Goal: Transaction & Acquisition: Subscribe to service/newsletter

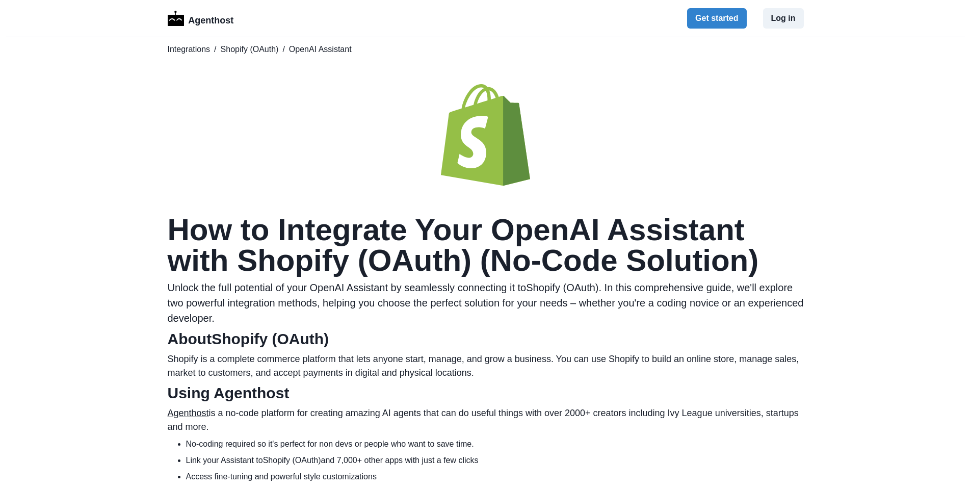
drag, startPoint x: 0, startPoint y: 0, endPoint x: 698, endPoint y: 161, distance: 716.7
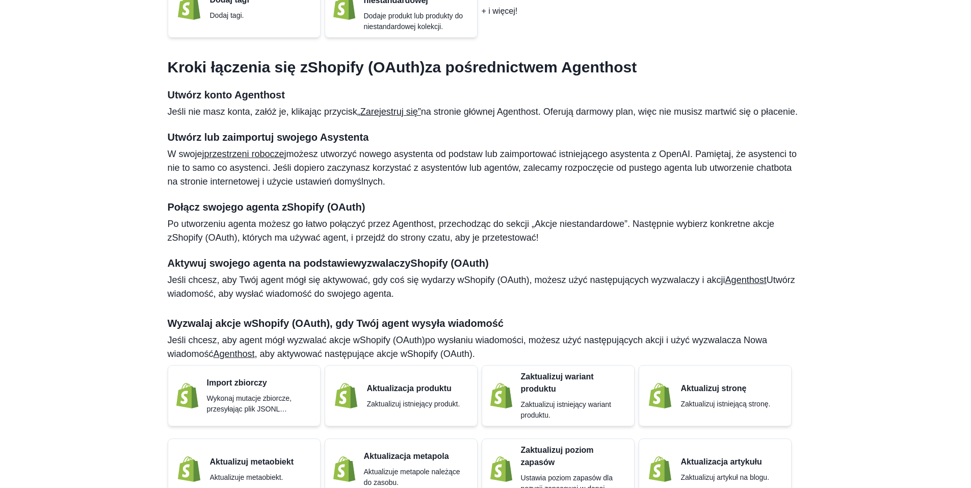
scroll to position [918, 0]
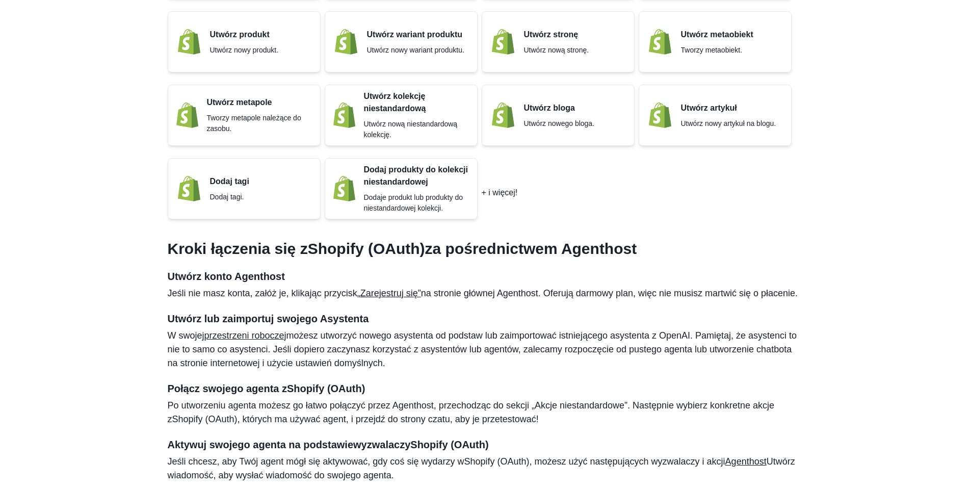
click at [389, 296] on font "„Zarejestruj się”" at bounding box center [389, 293] width 64 height 10
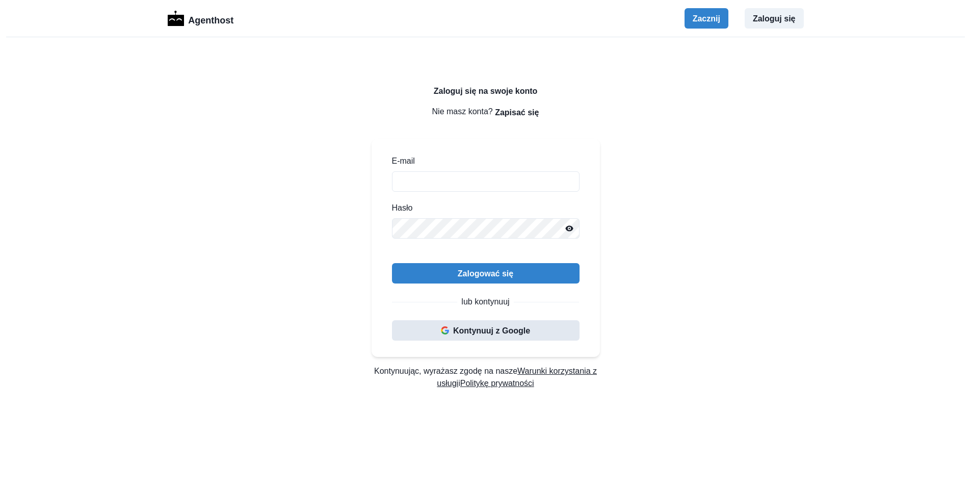
click at [493, 334] on font "Kontynuuj z Google" at bounding box center [491, 330] width 77 height 9
